Goal: Information Seeking & Learning: Find specific page/section

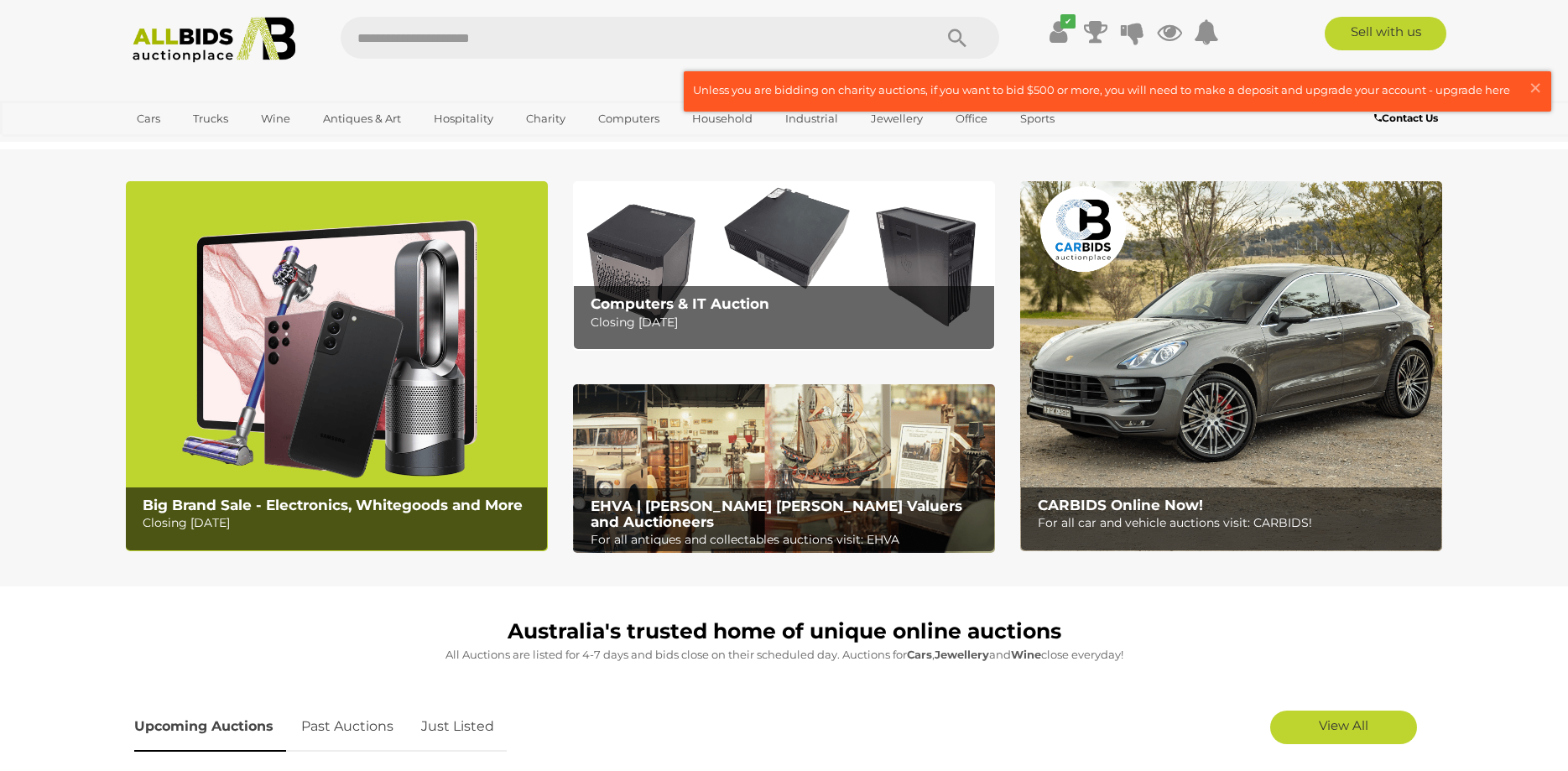
click at [384, 351] on img at bounding box center [337, 366] width 422 height 370
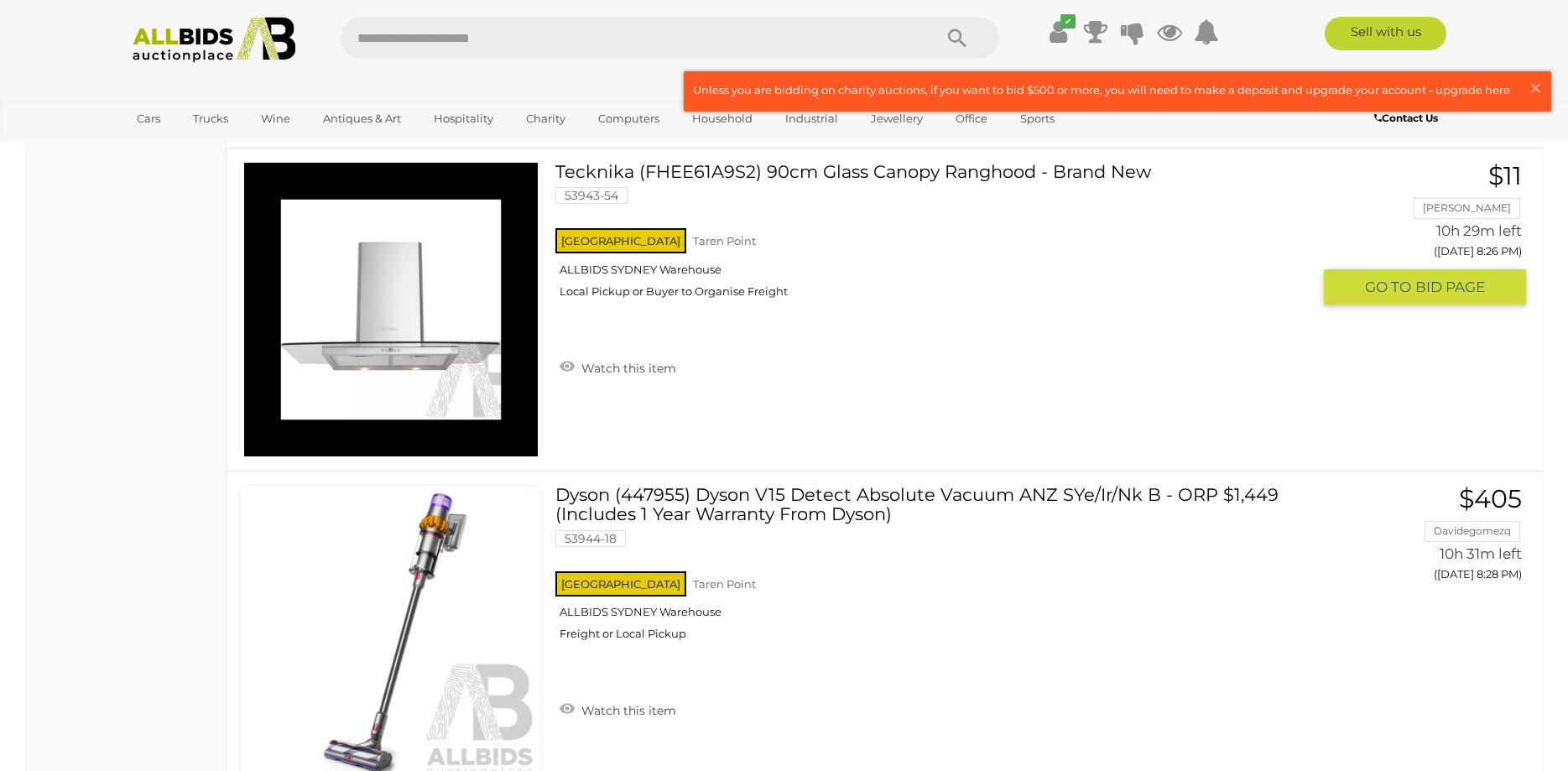
scroll to position [14812, 0]
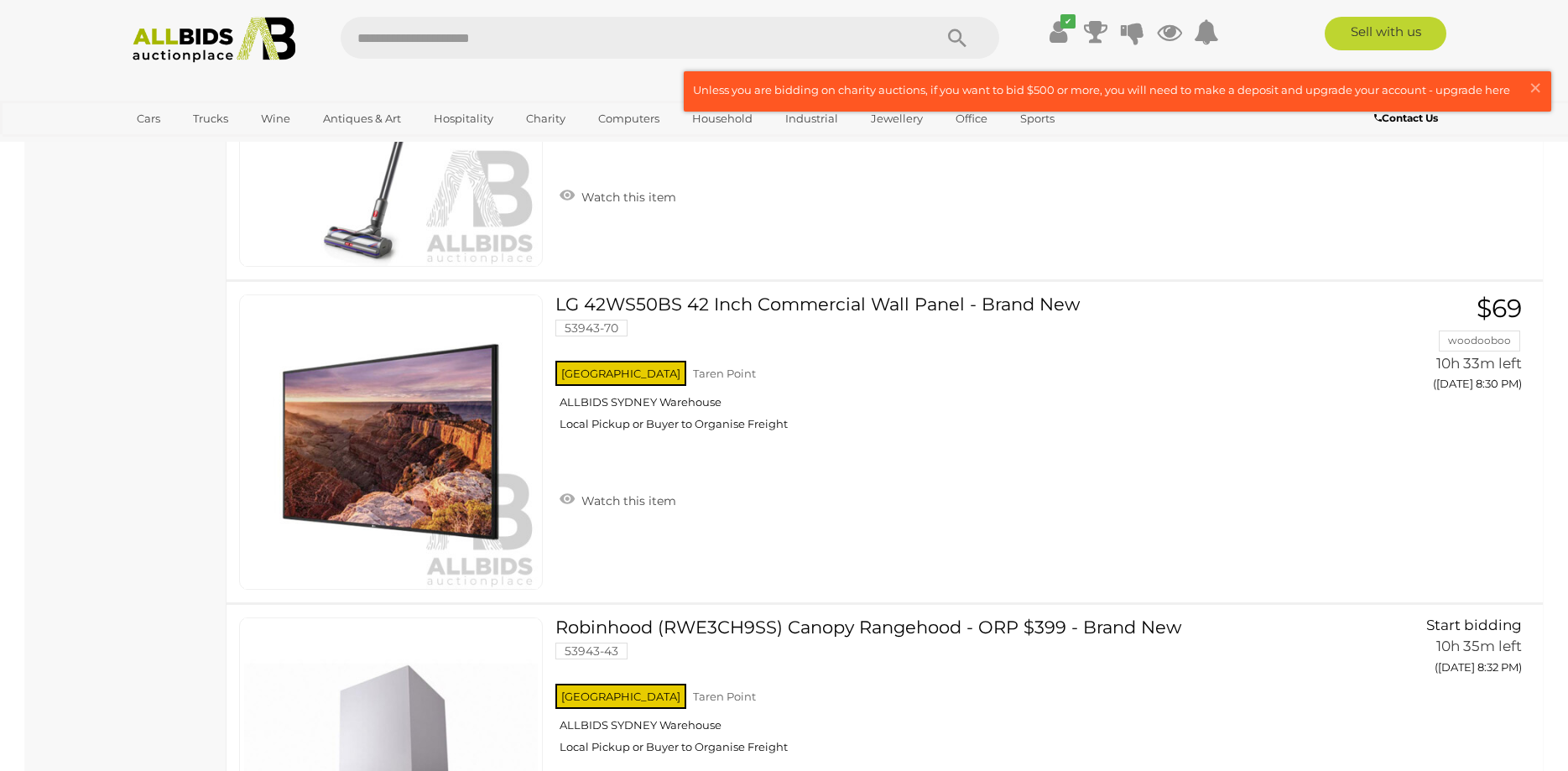
click at [457, 42] on input "text" at bounding box center [628, 38] width 575 height 42
type input "**********"
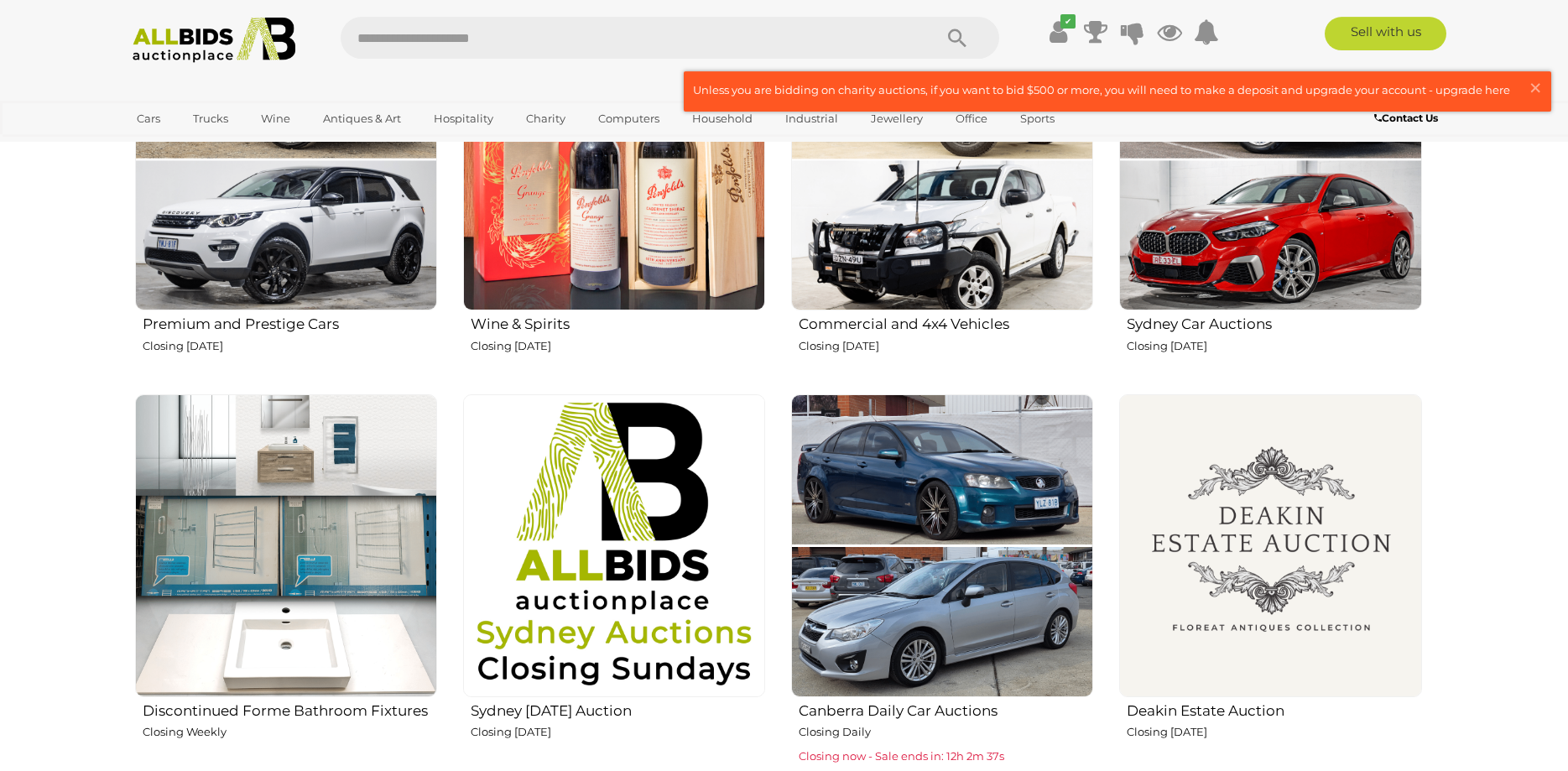
scroll to position [856, 0]
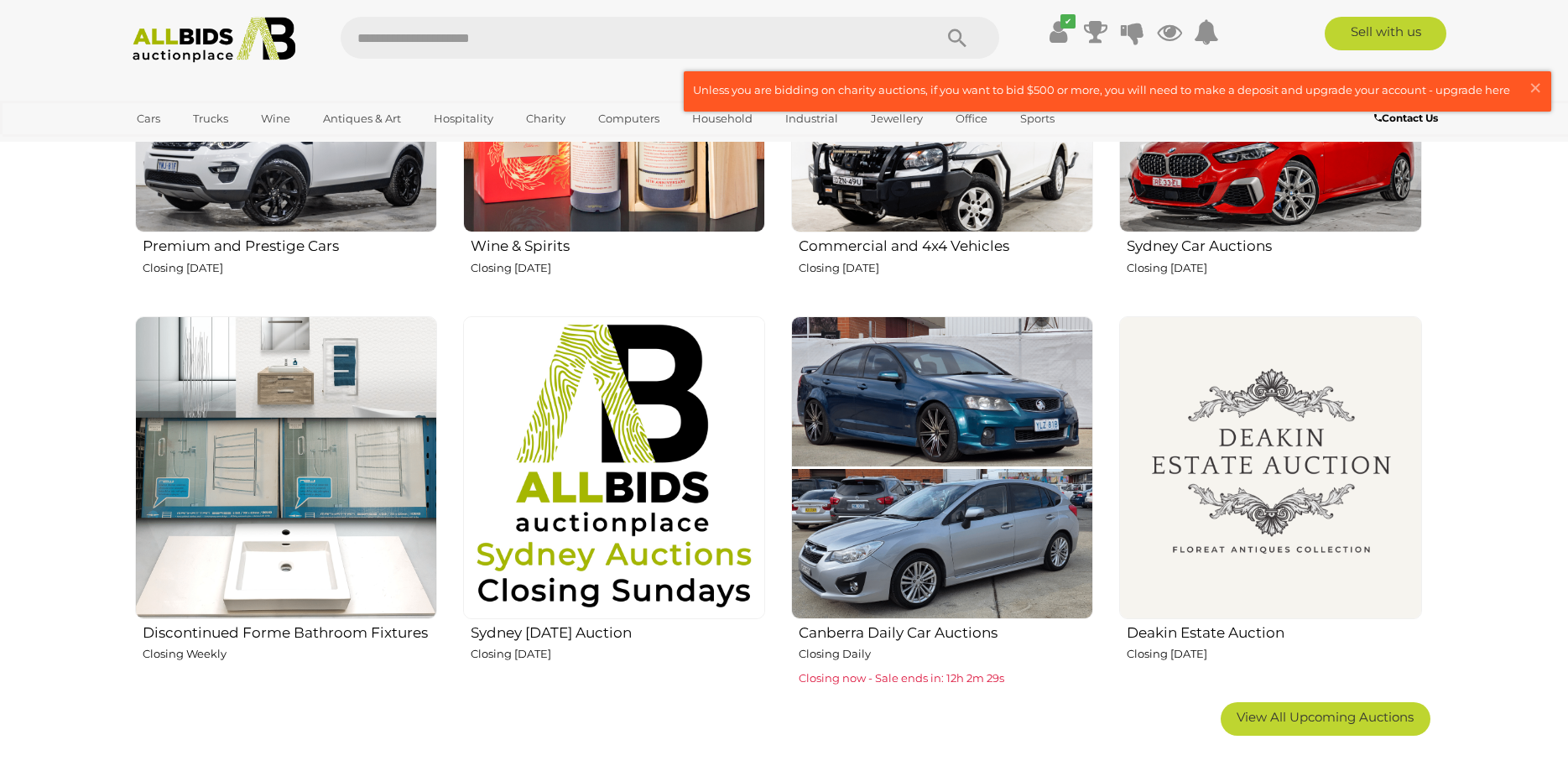
click at [942, 398] on img at bounding box center [942, 468] width 302 height 302
